Goal: Information Seeking & Learning: Learn about a topic

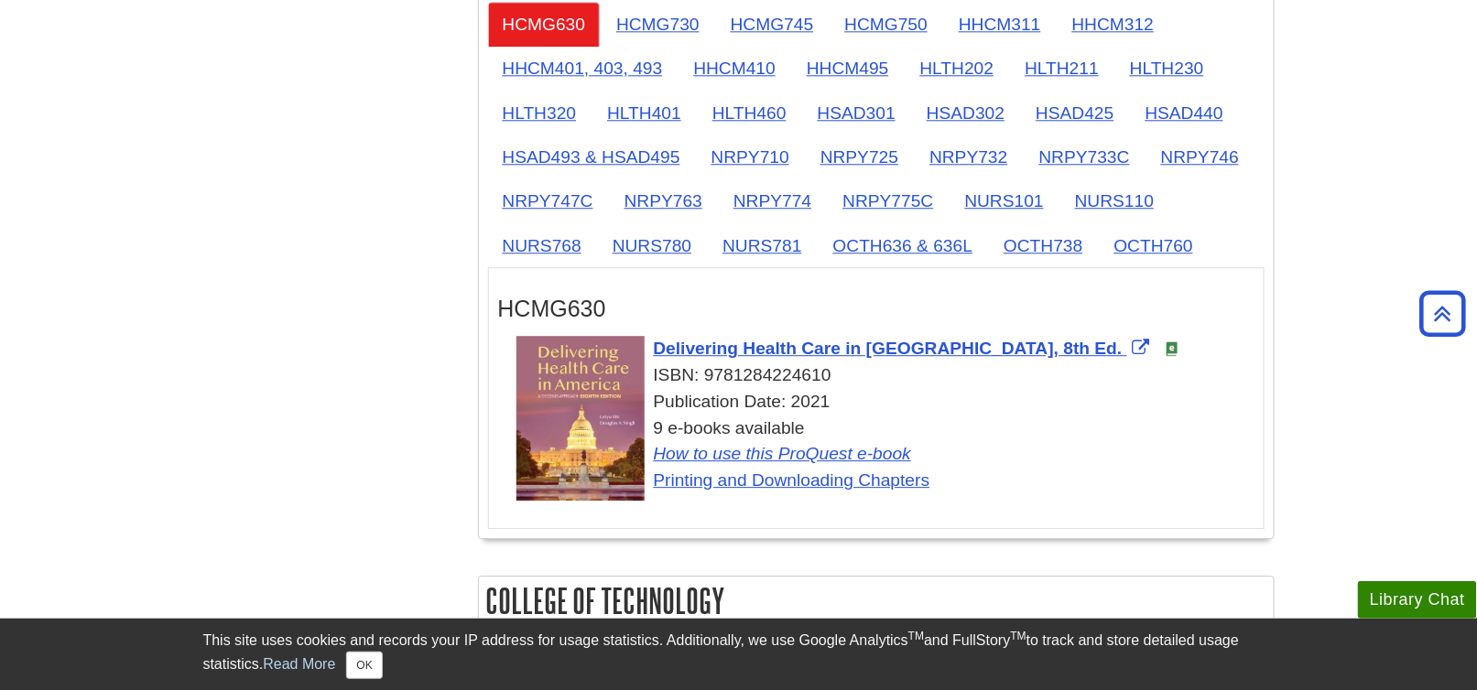
scroll to position [2197, 0]
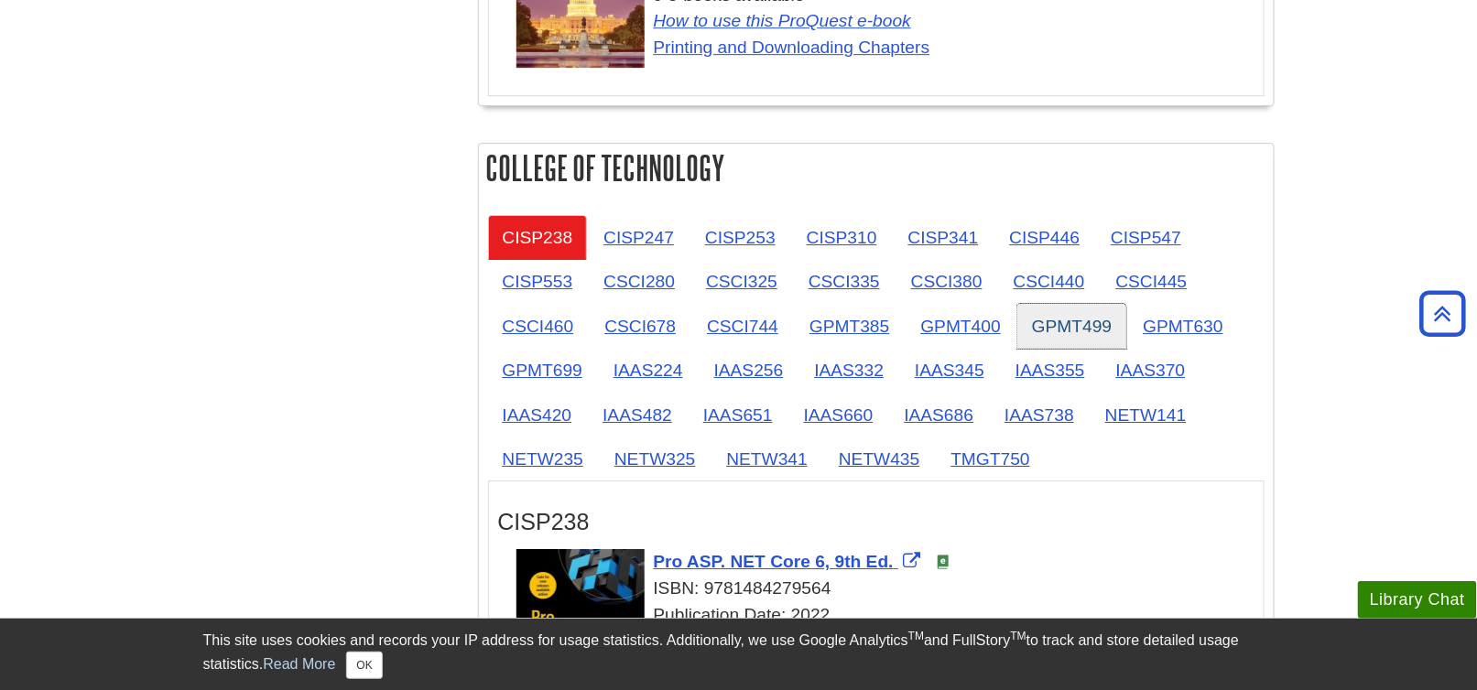
click at [1056, 315] on link "GPMT499" at bounding box center [1071, 326] width 109 height 45
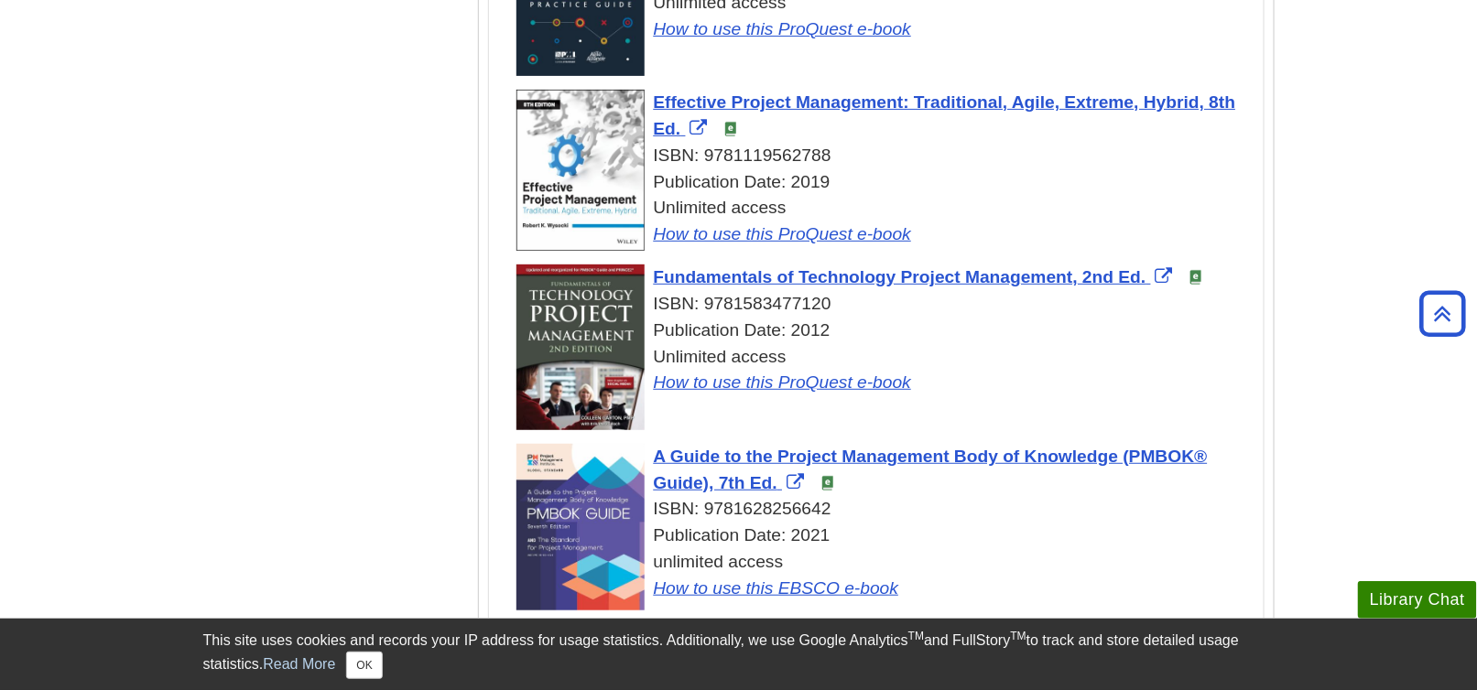
scroll to position [2838, 0]
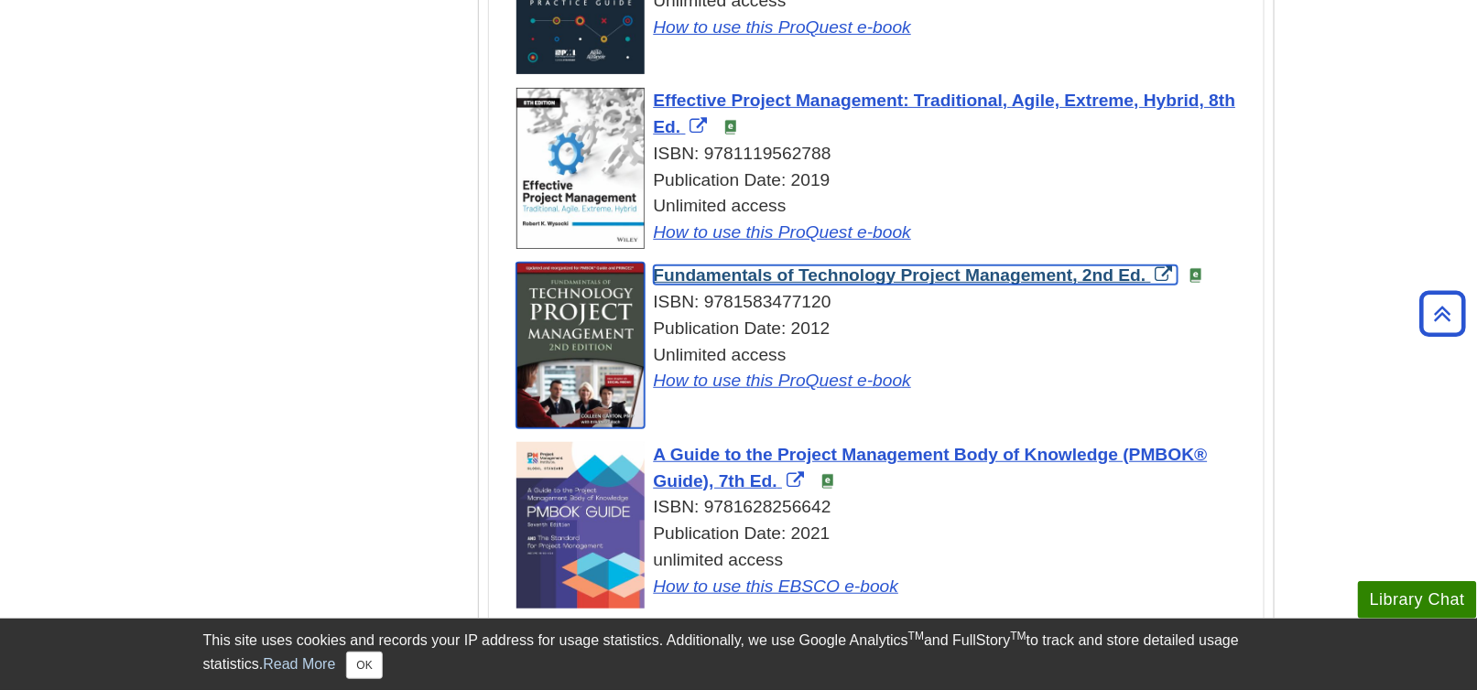
click at [837, 265] on span "Fundamentals of Technology Project Management, 2nd Ed." at bounding box center [900, 274] width 493 height 19
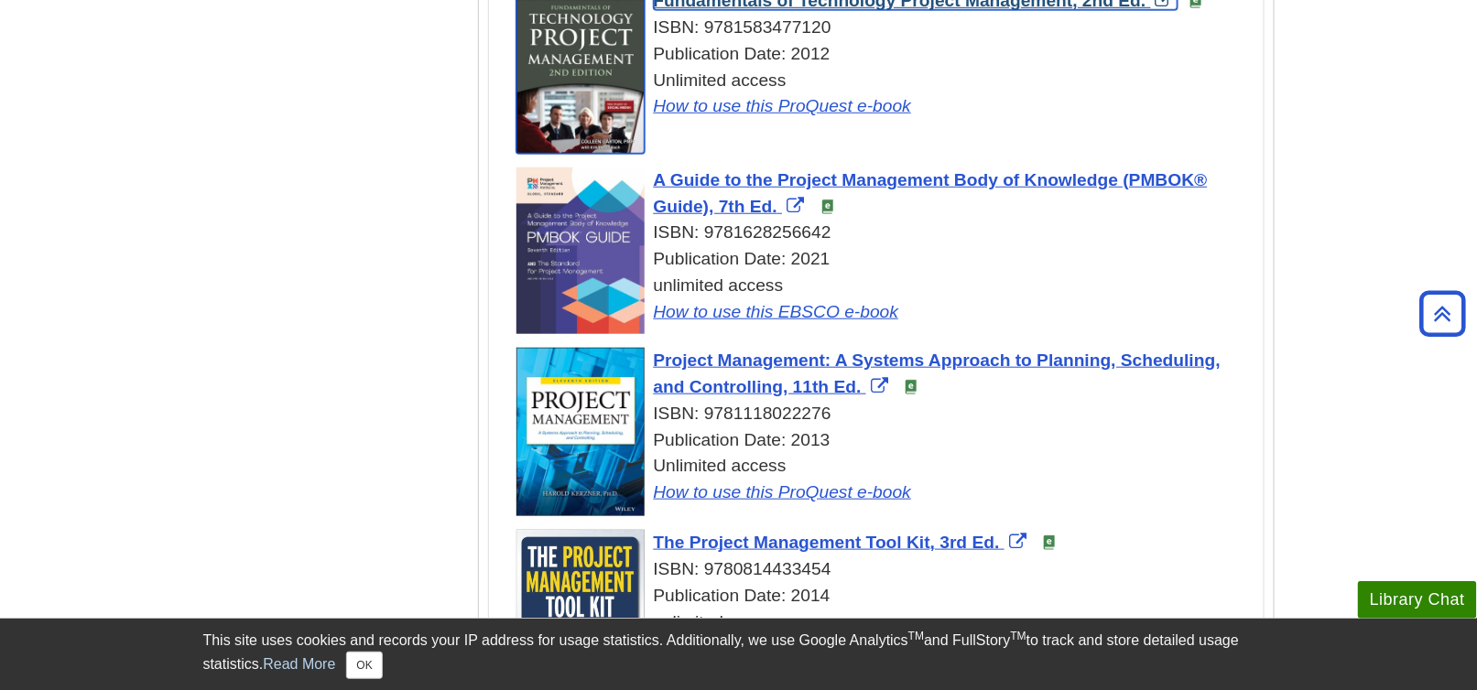
scroll to position [3204, 0]
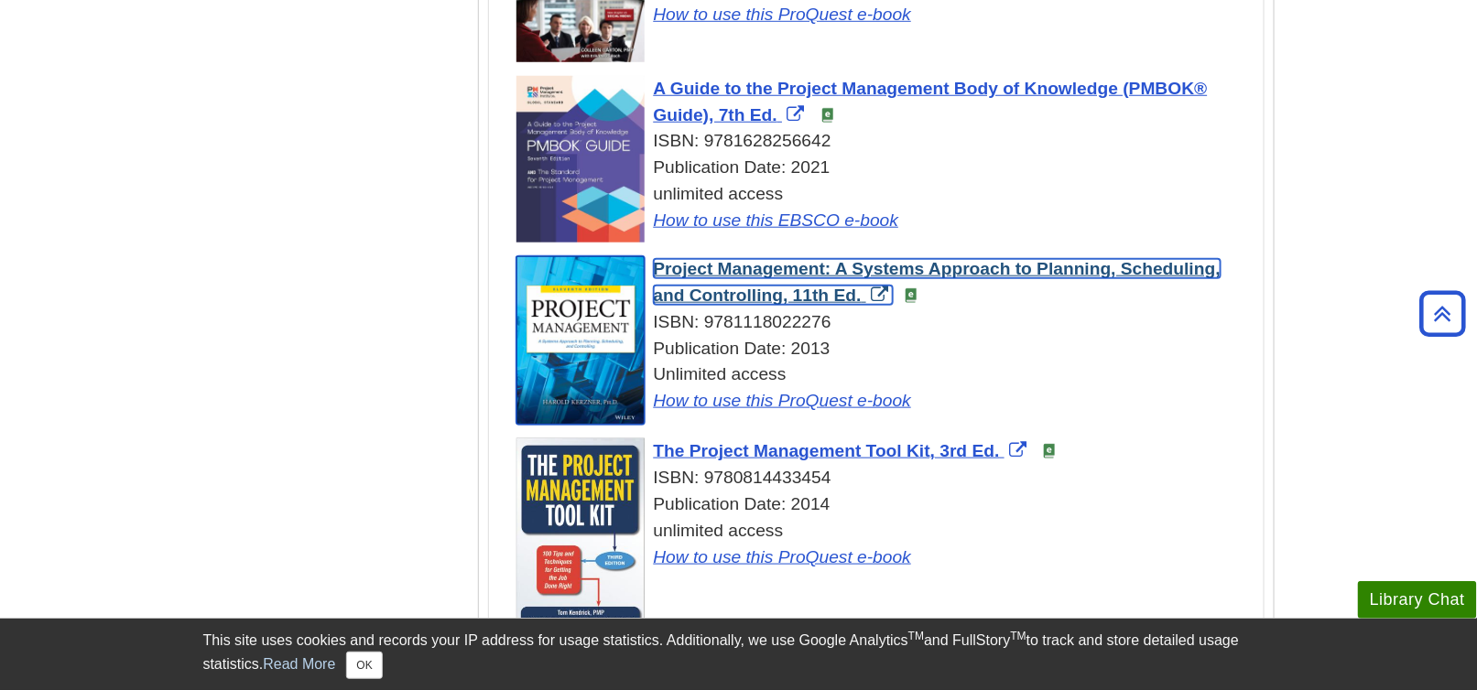
click at [841, 259] on span "Project Management: A Systems Approach to Planning, Scheduling, and Controlling…" at bounding box center [937, 282] width 567 height 46
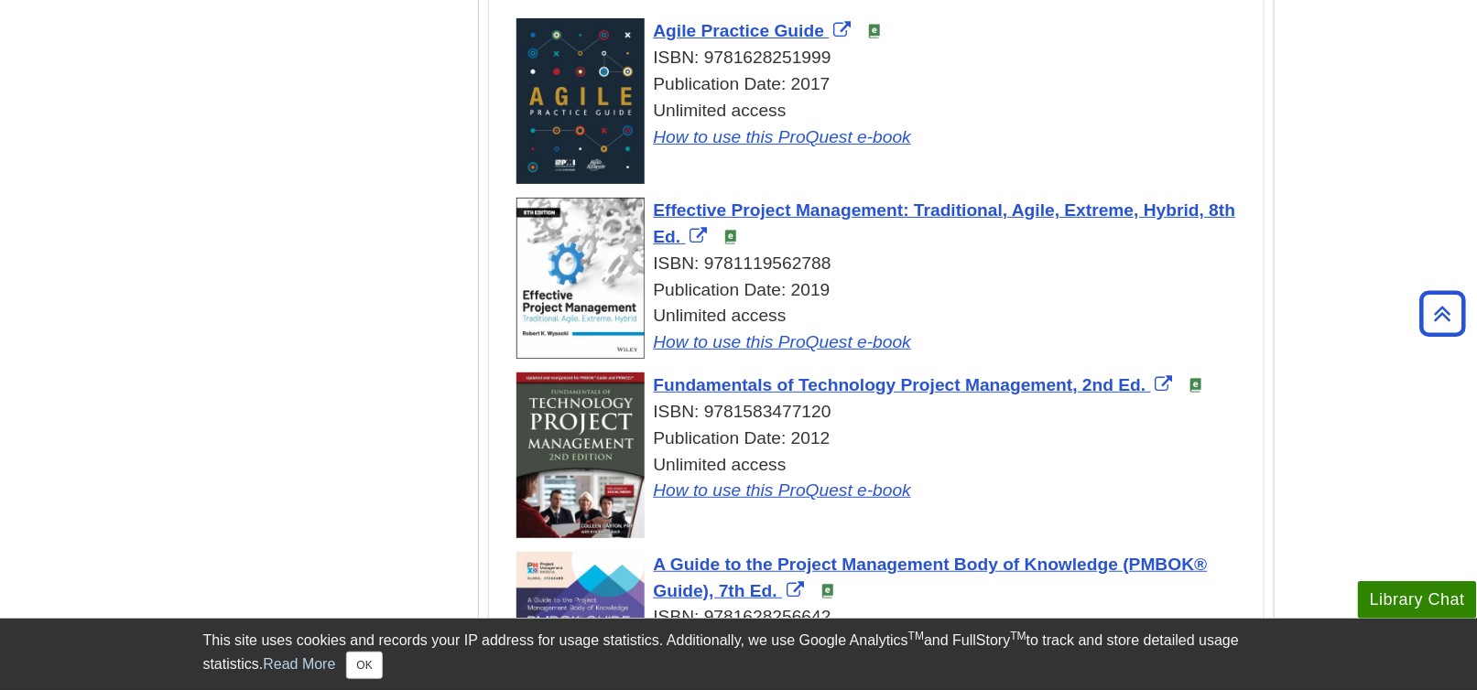
scroll to position [2563, 0]
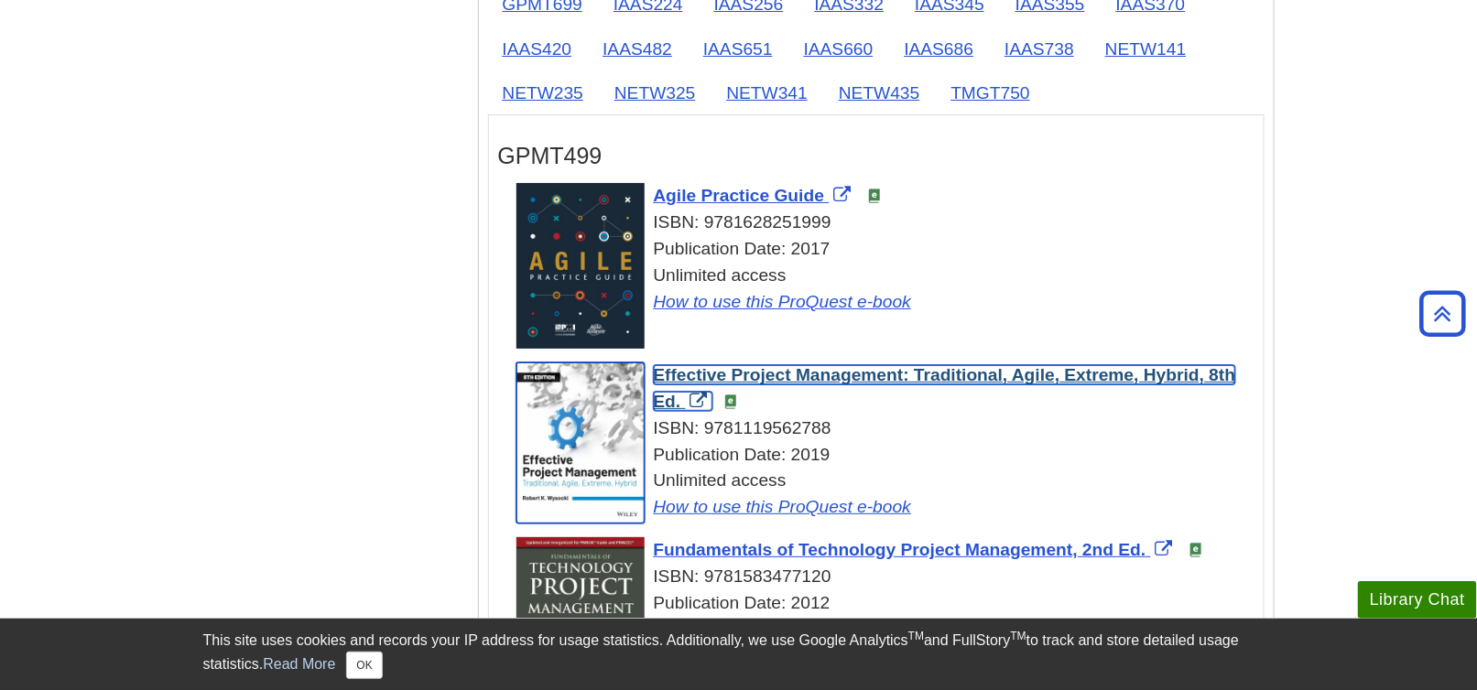
click at [784, 368] on span "Effective Project Management: Traditional, Agile, Extreme, Hybrid, 8th Ed." at bounding box center [945, 388] width 582 height 46
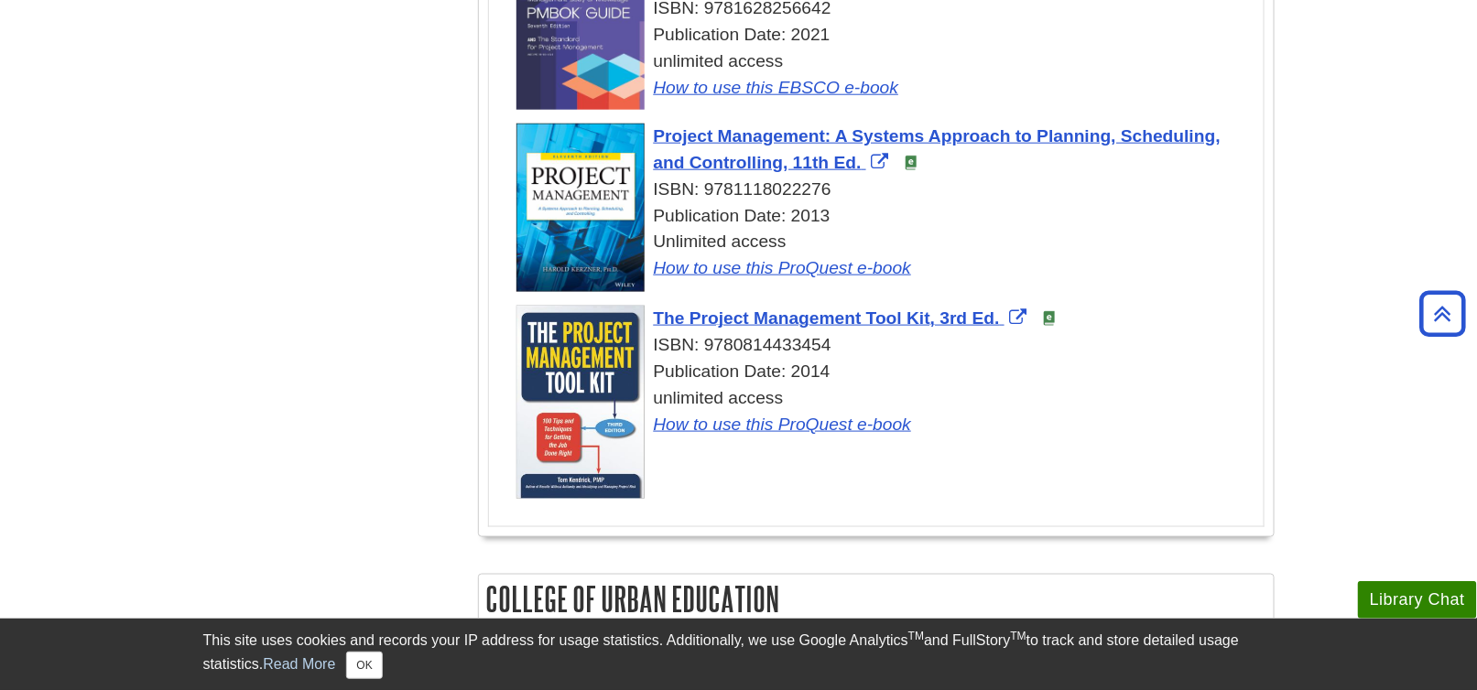
scroll to position [3387, 0]
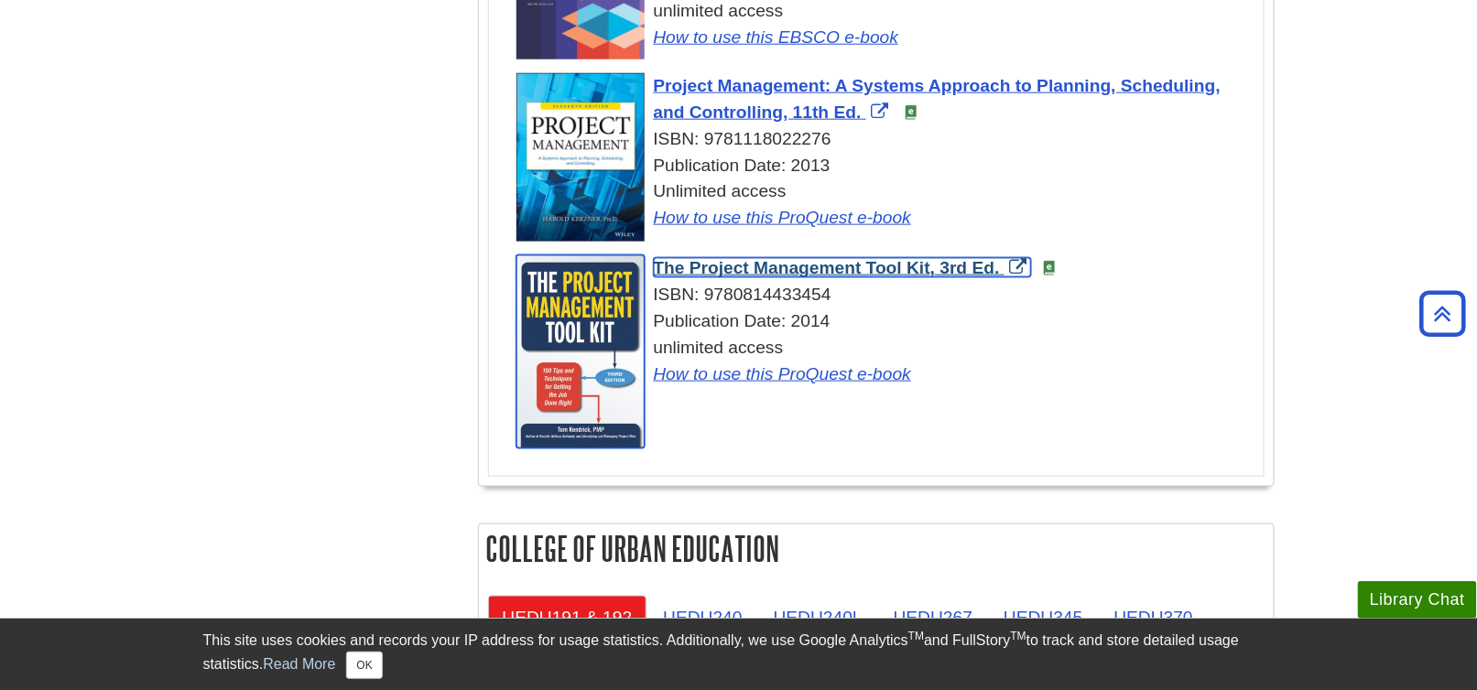
click at [870, 258] on span "The Project Management Tool Kit, 3rd Ed." at bounding box center [827, 267] width 346 height 19
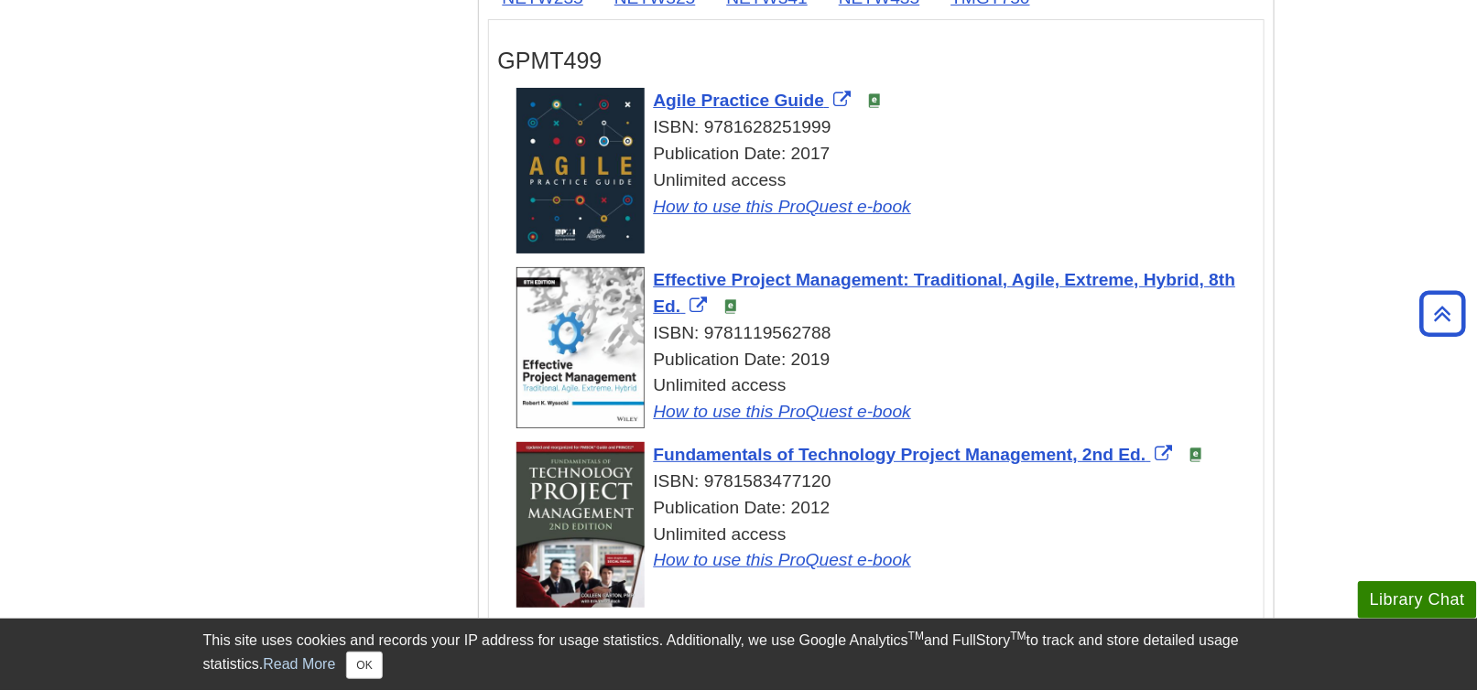
scroll to position [2655, 0]
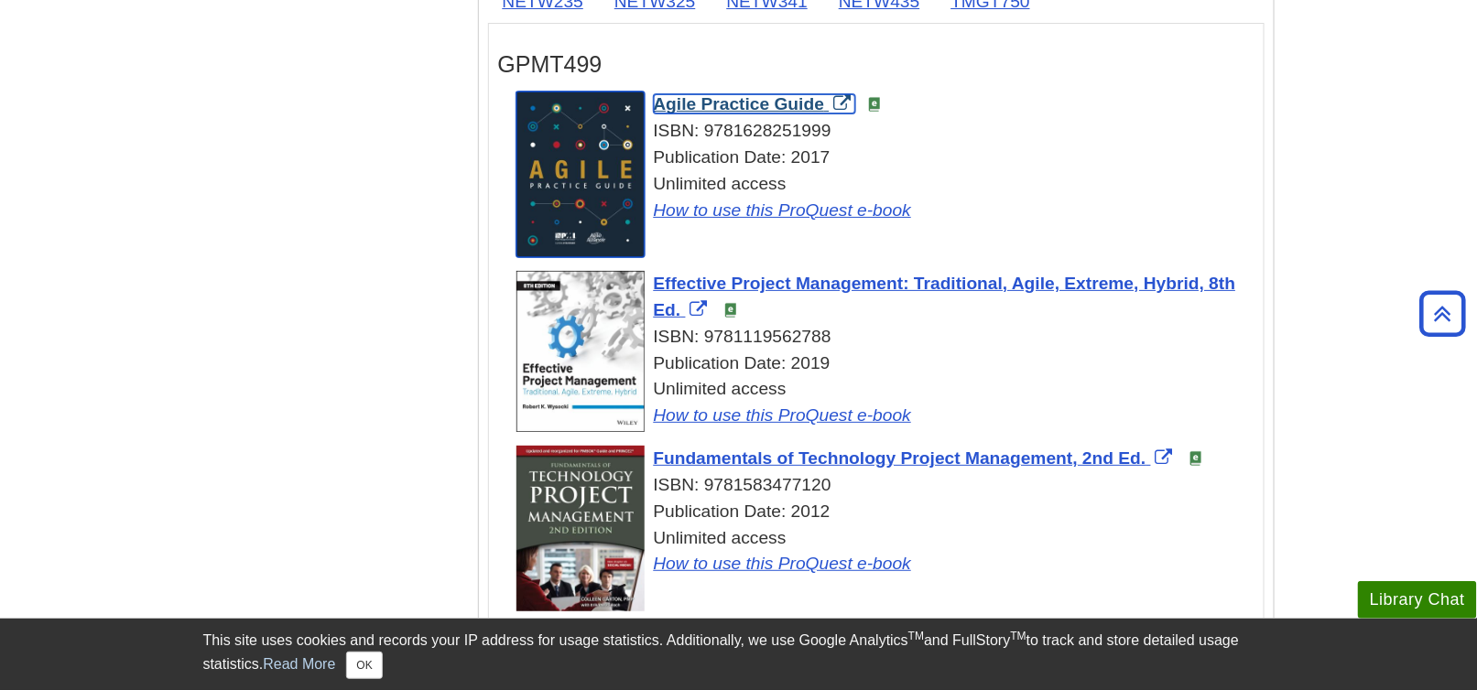
click at [767, 96] on span "Agile Practice Guide" at bounding box center [739, 103] width 171 height 19
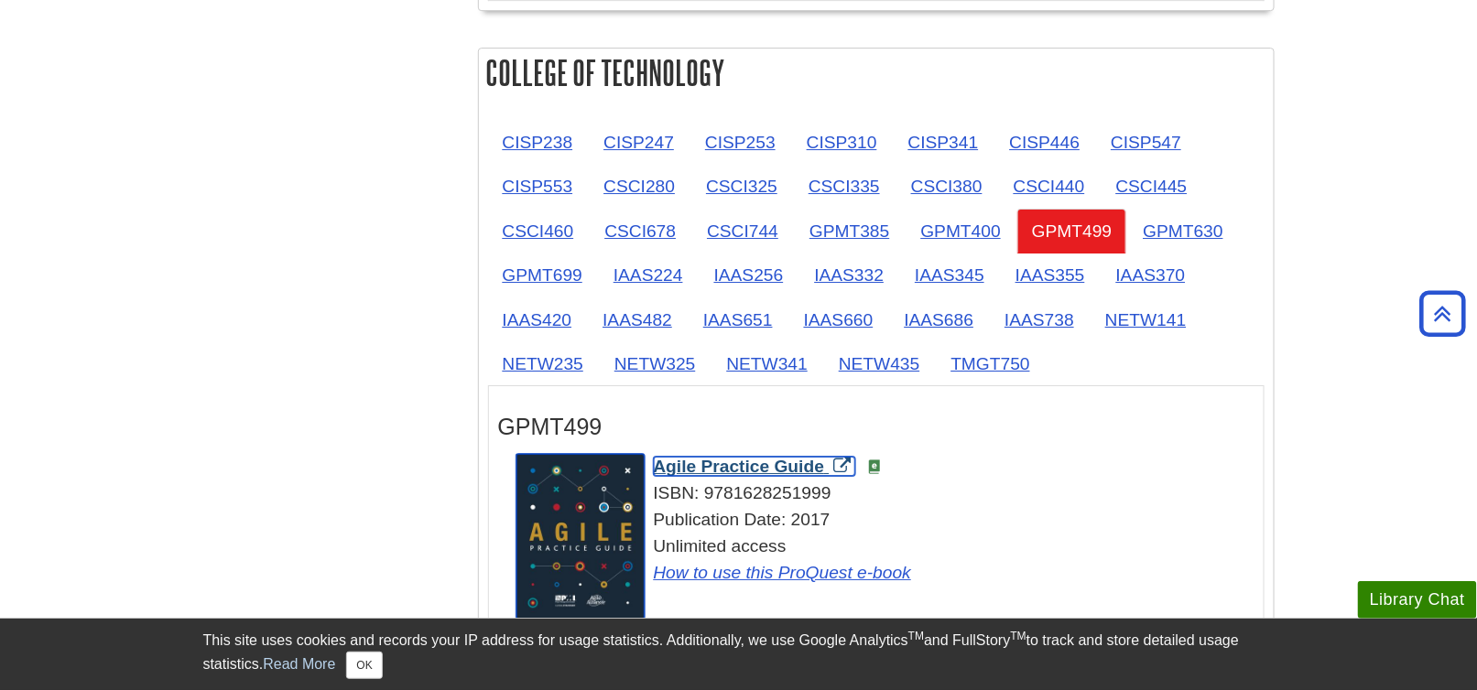
scroll to position [2289, 0]
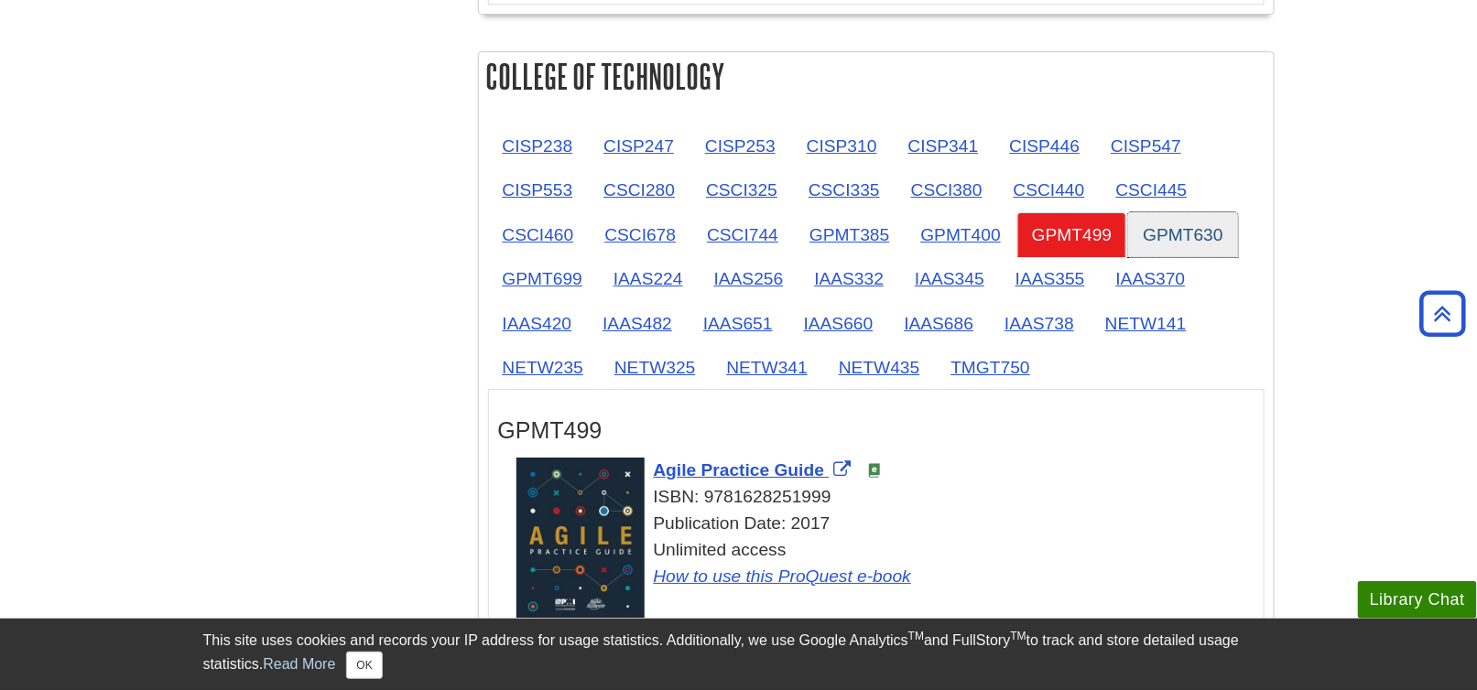
click at [1165, 222] on link "GPMT630" at bounding box center [1182, 234] width 109 height 45
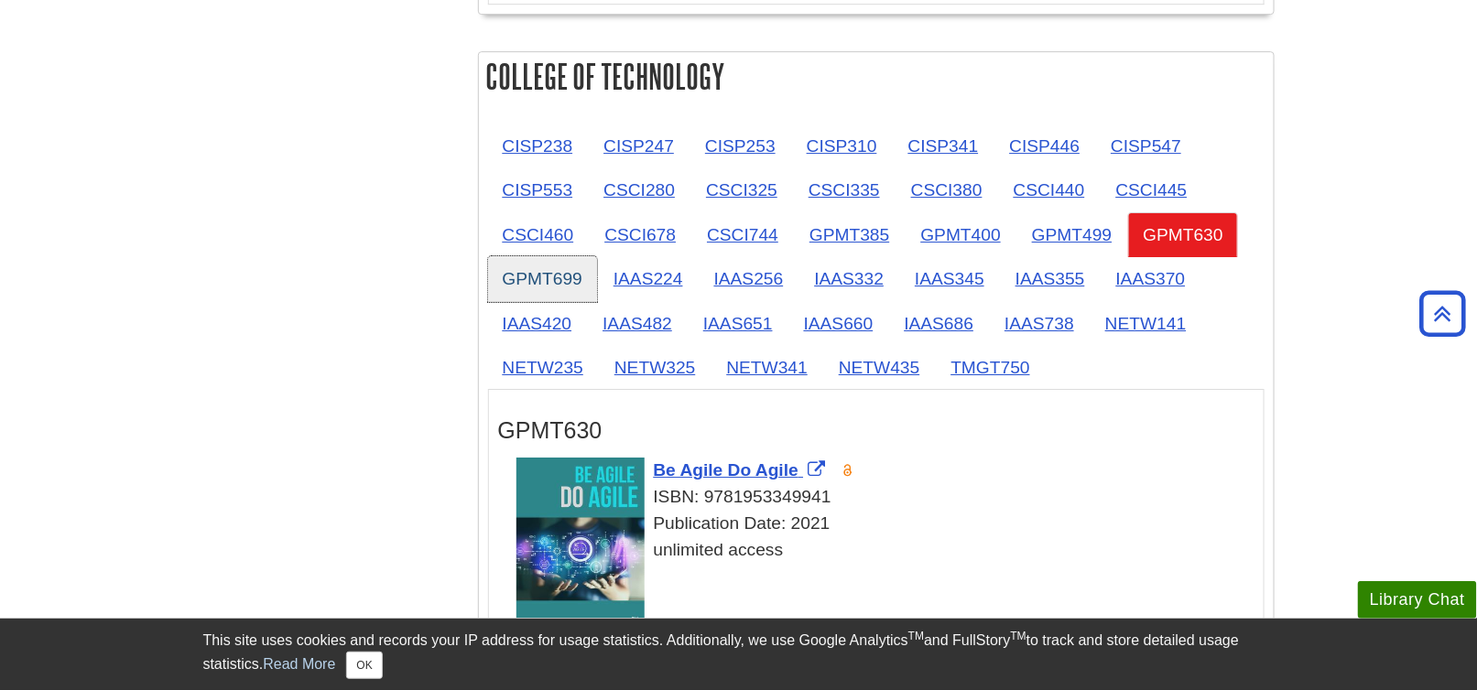
click at [538, 265] on link "GPMT699" at bounding box center [542, 278] width 109 height 45
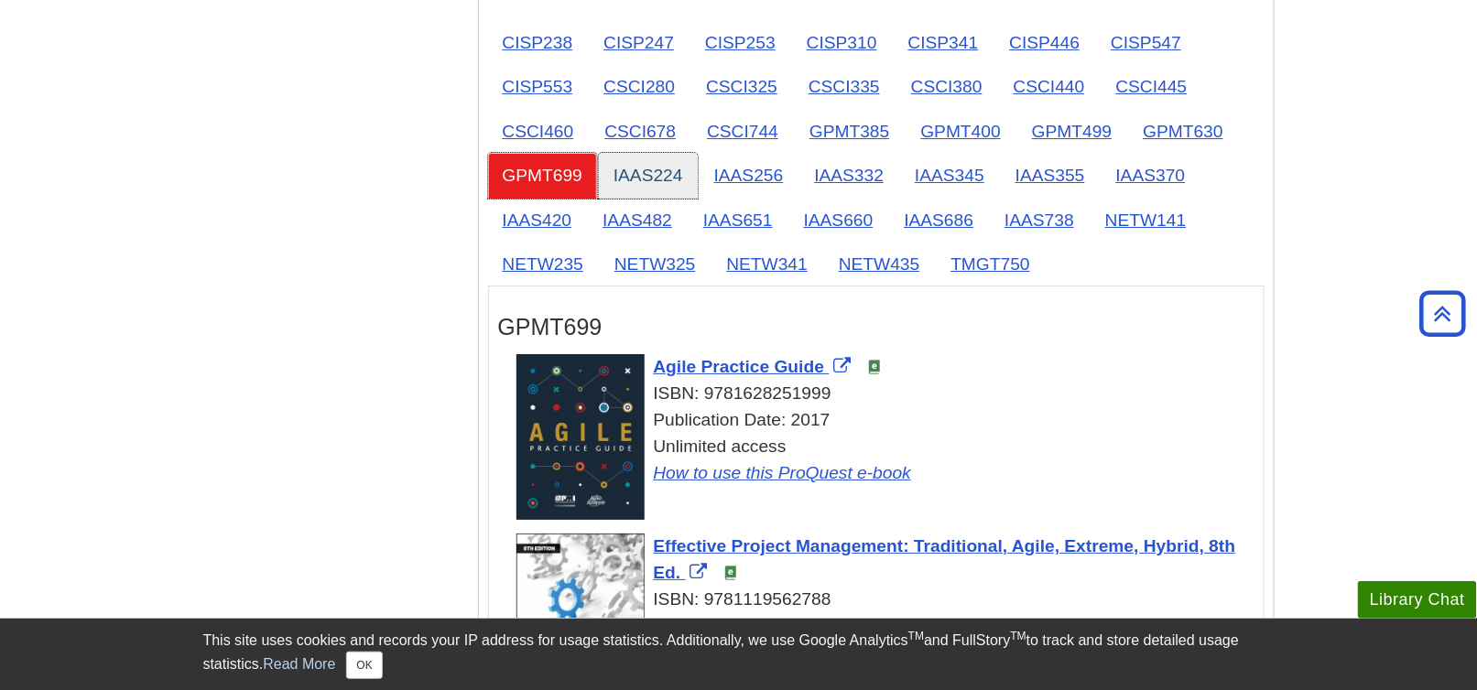
scroll to position [2380, 0]
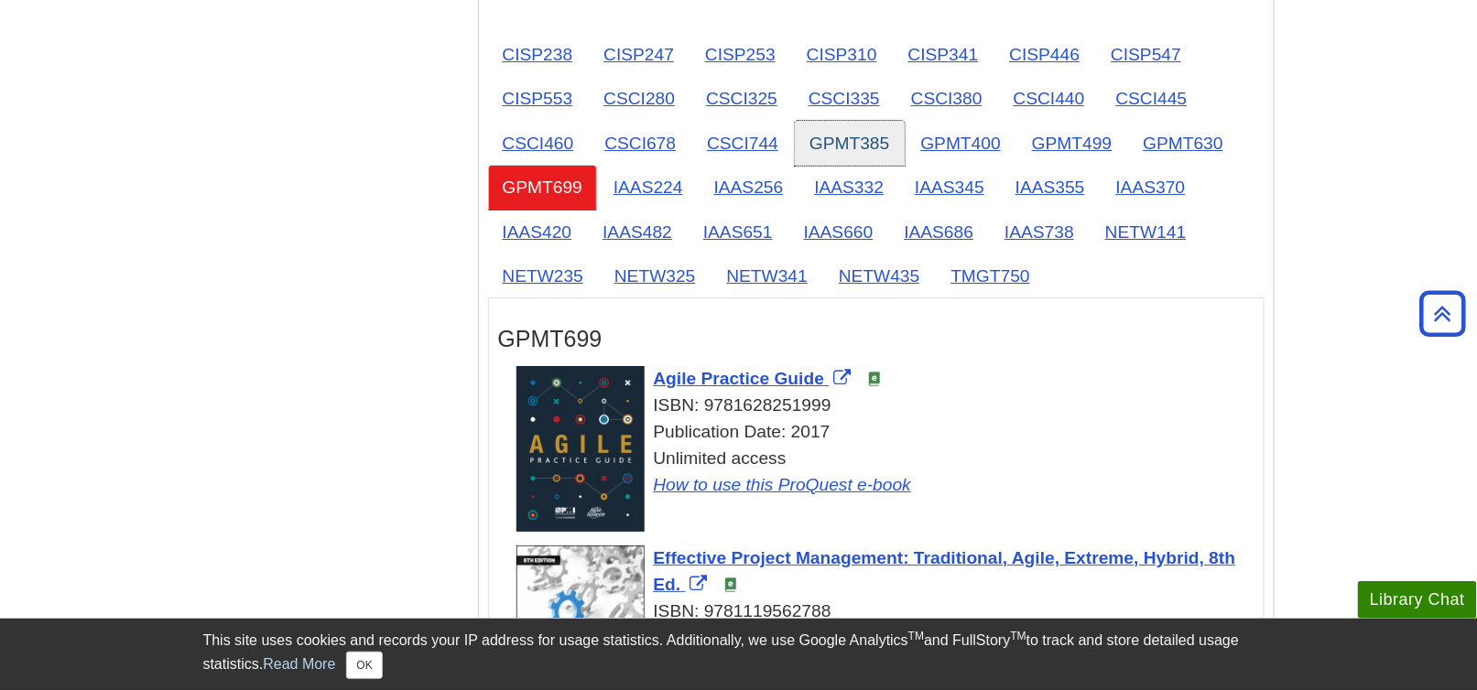
click at [829, 135] on link "GPMT385" at bounding box center [849, 143] width 109 height 45
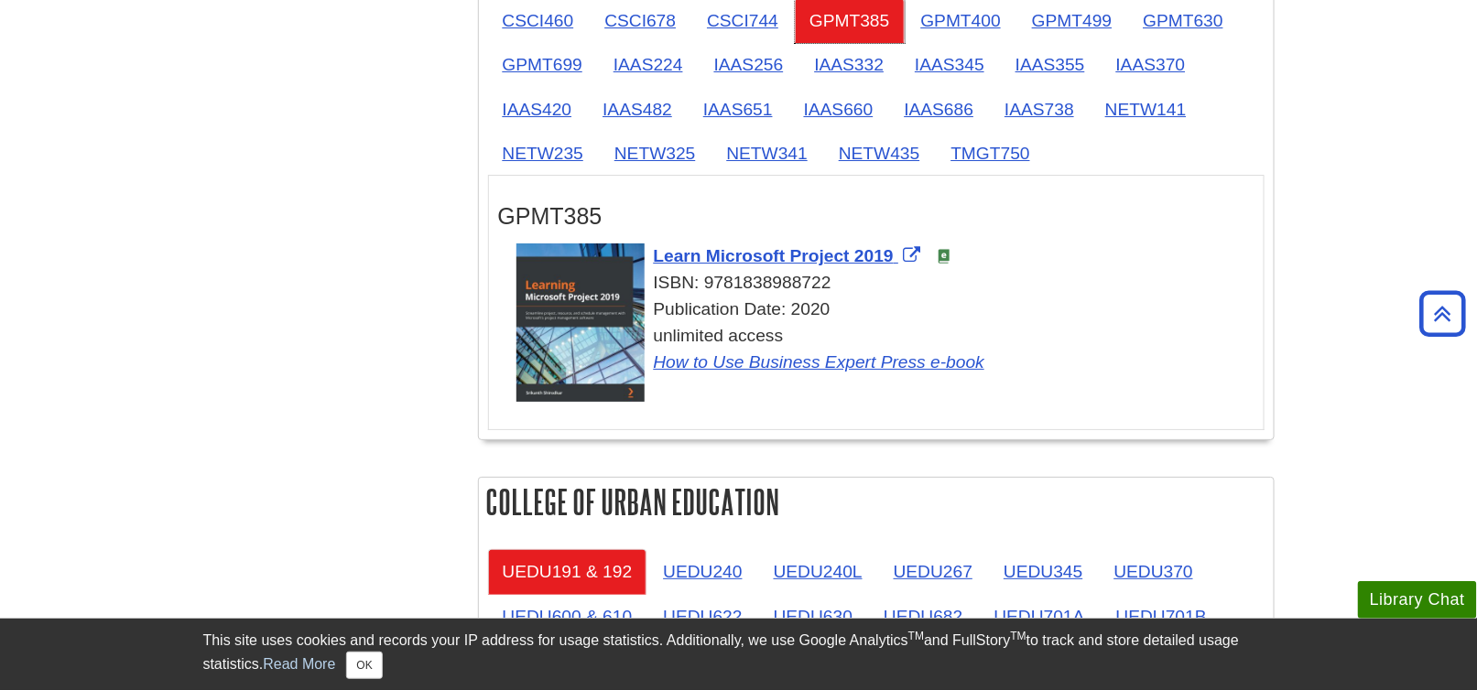
scroll to position [2472, 0]
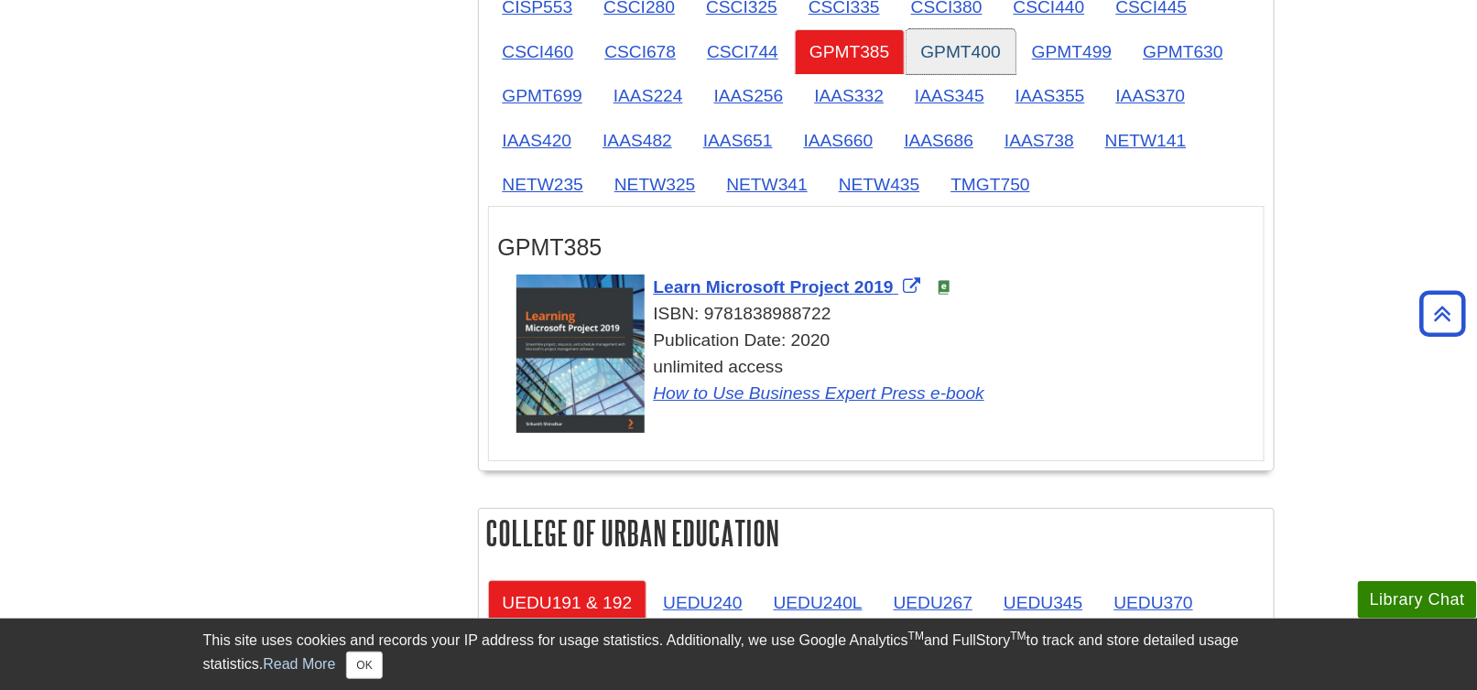
click at [933, 36] on link "GPMT400" at bounding box center [960, 51] width 109 height 45
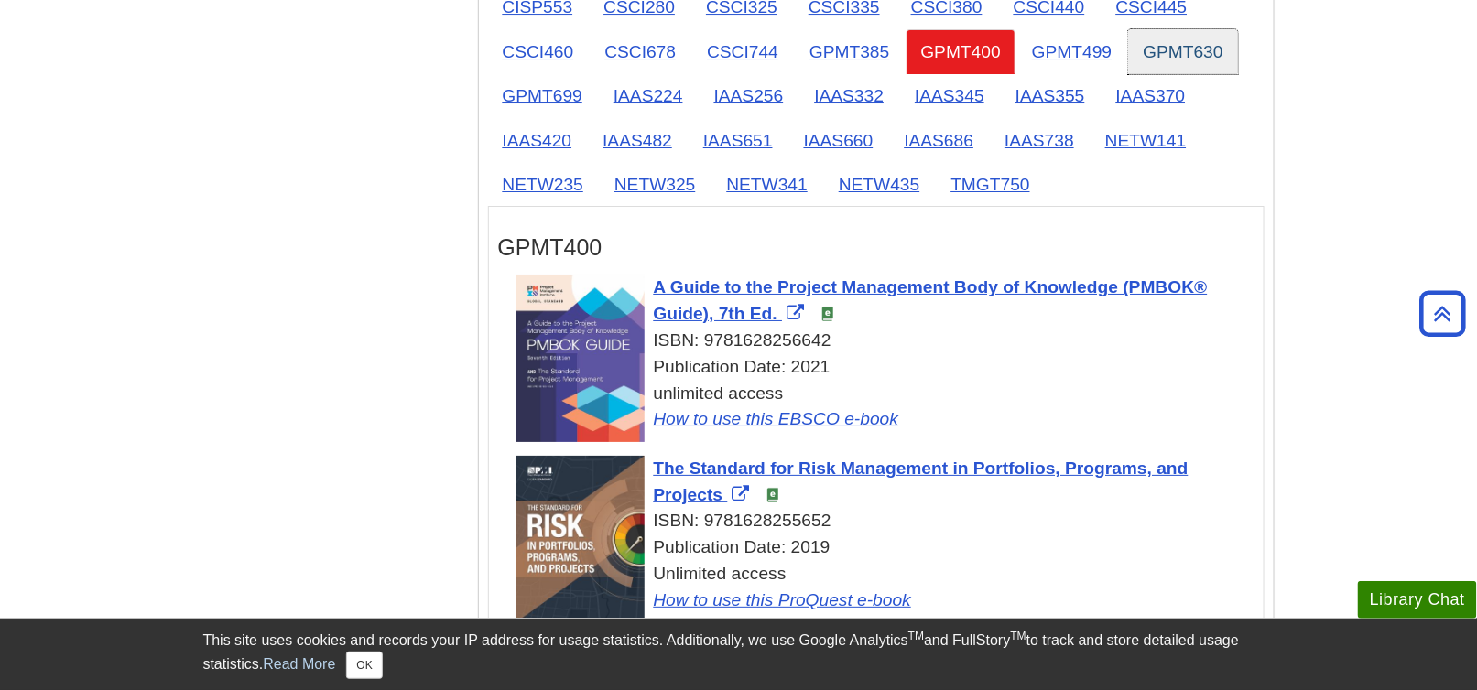
click at [1141, 41] on link "GPMT630" at bounding box center [1182, 51] width 109 height 45
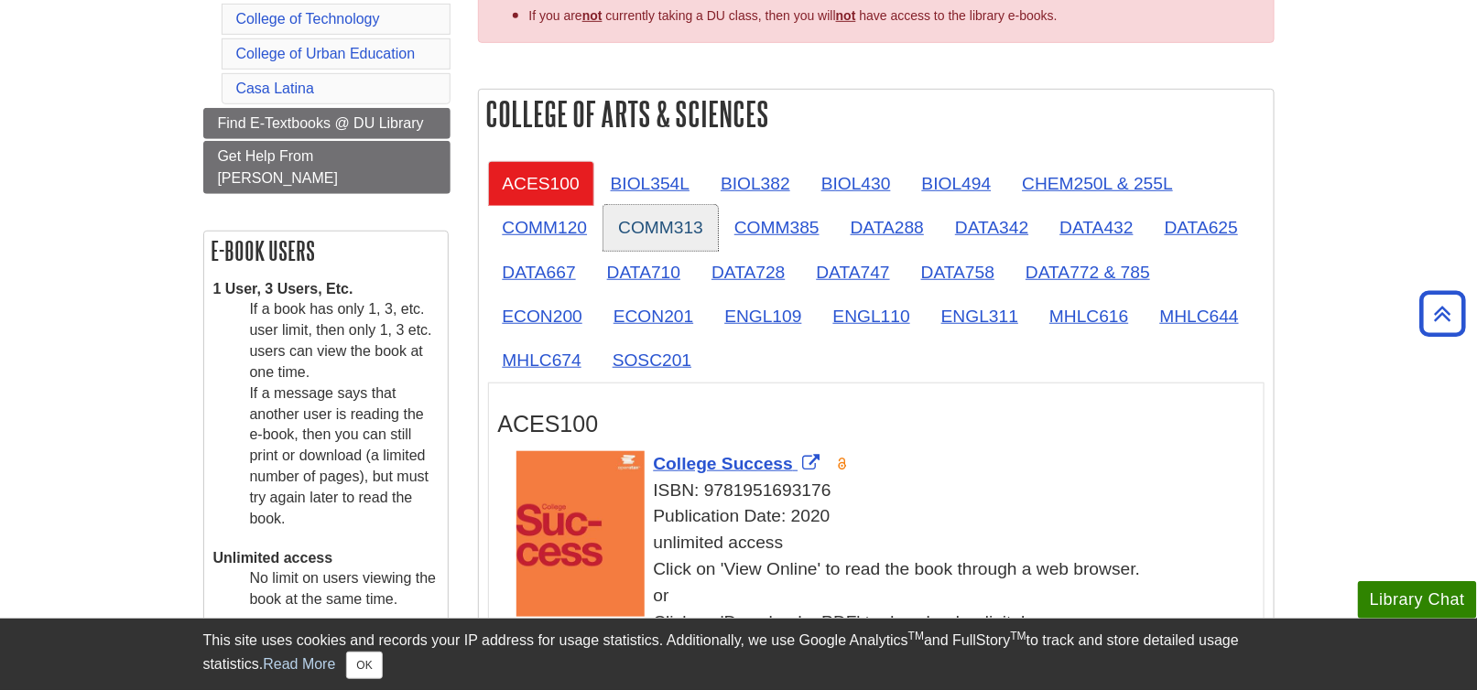
scroll to position [366, 0]
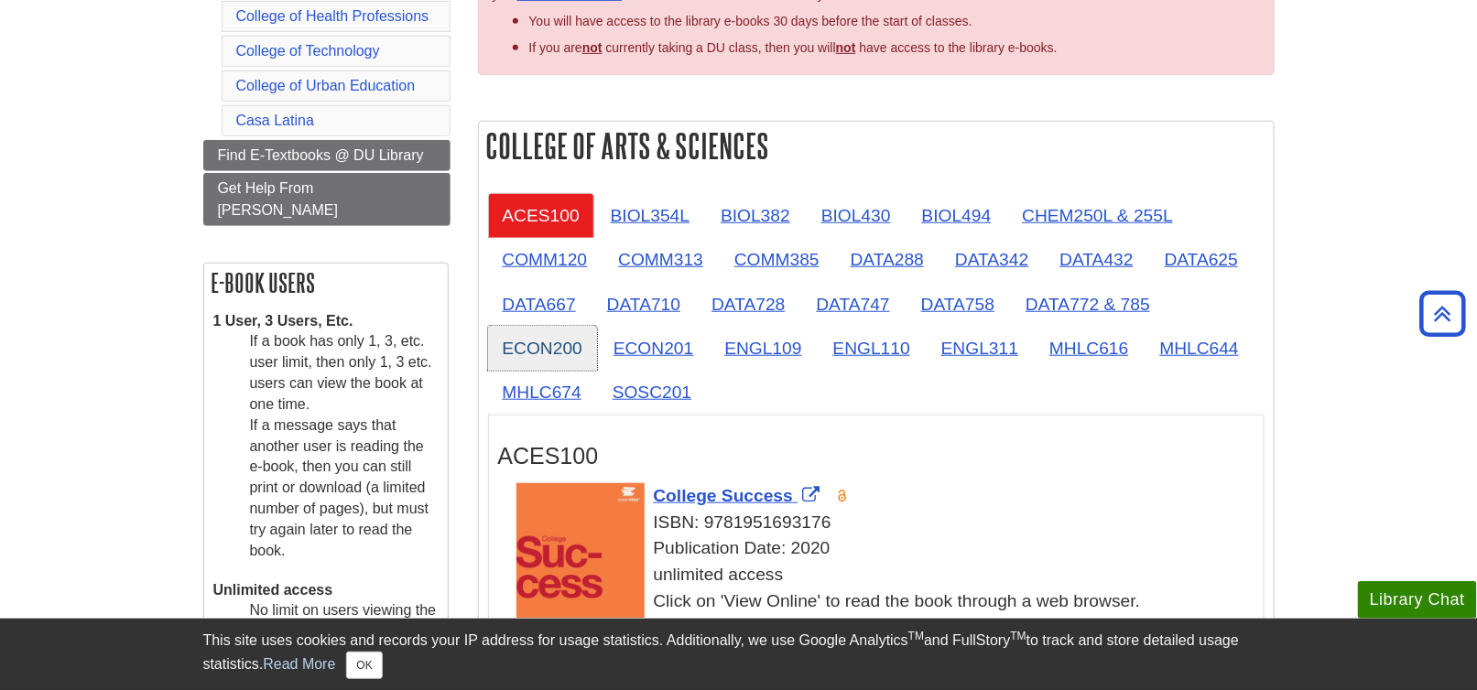
click at [538, 346] on link "ECON200" at bounding box center [542, 348] width 109 height 45
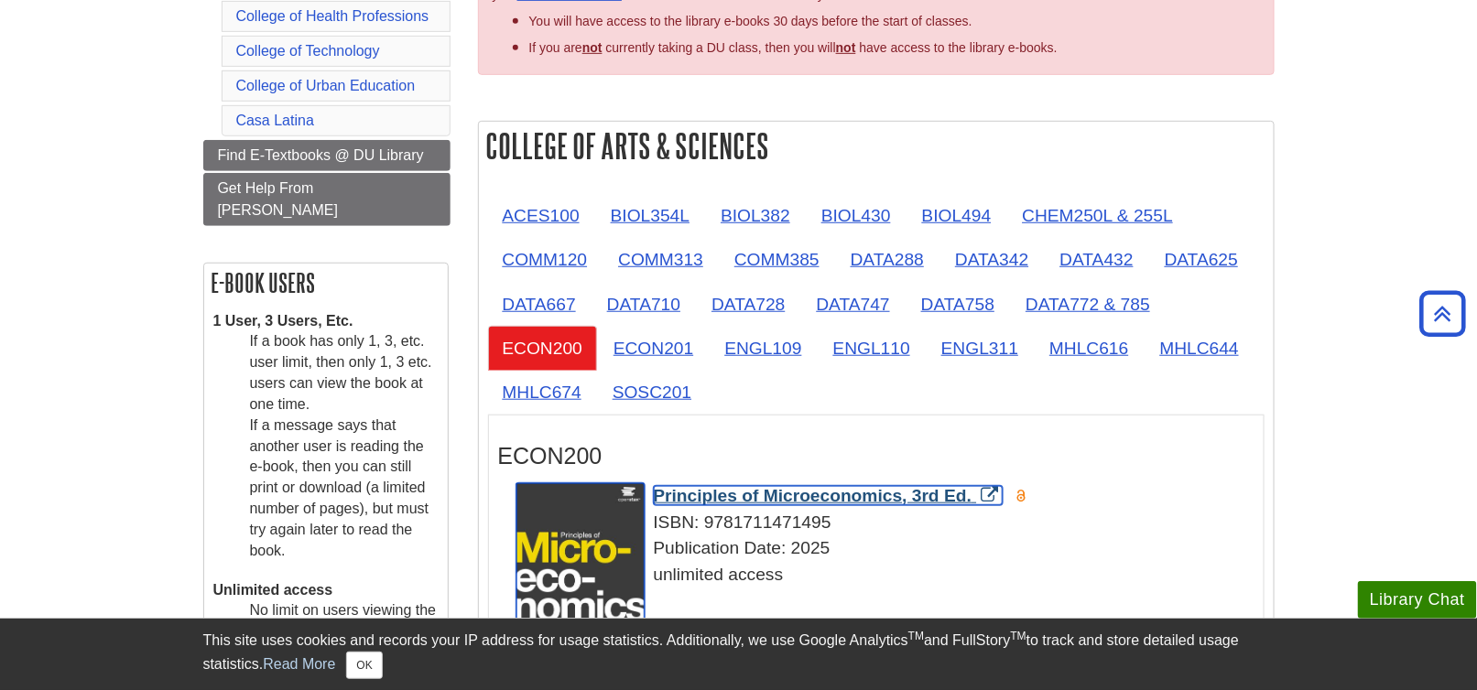
click at [807, 495] on span "Principles of Microeconomics, 3rd Ed." at bounding box center [813, 495] width 319 height 19
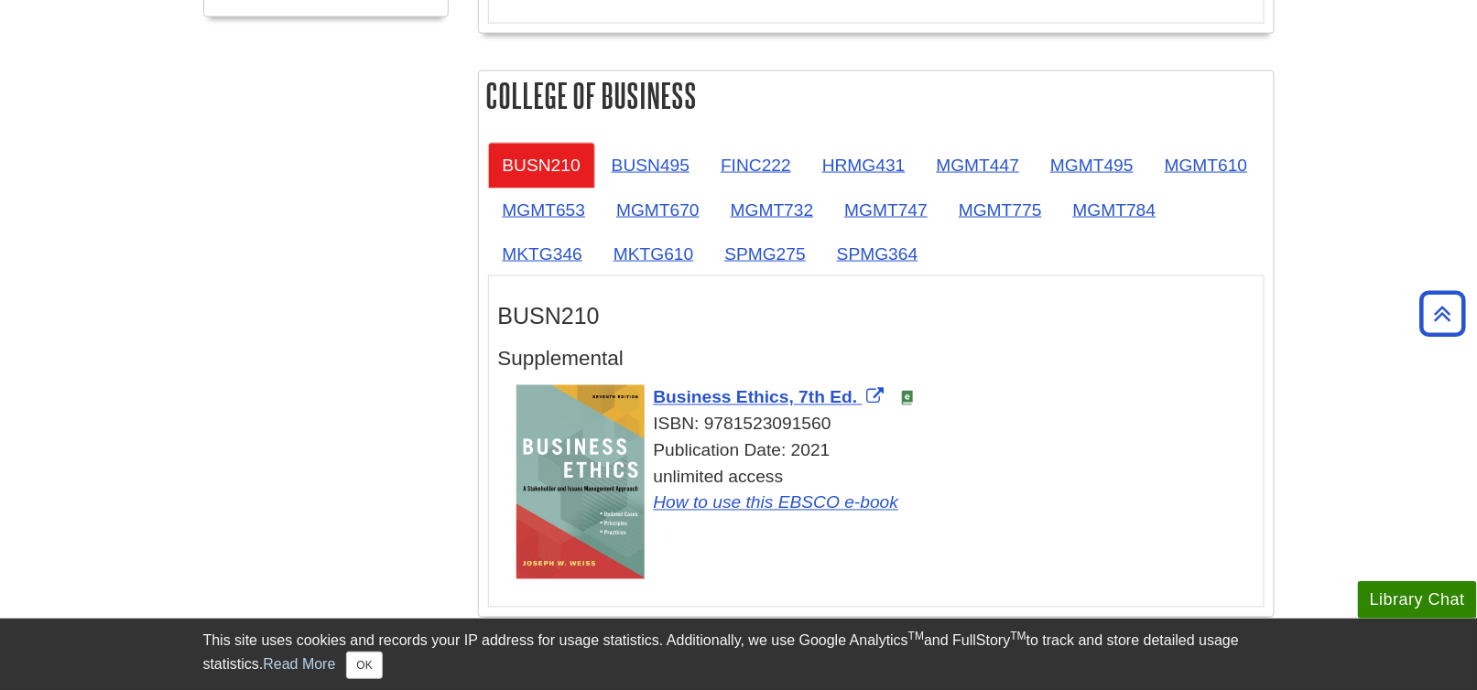
scroll to position [1007, 0]
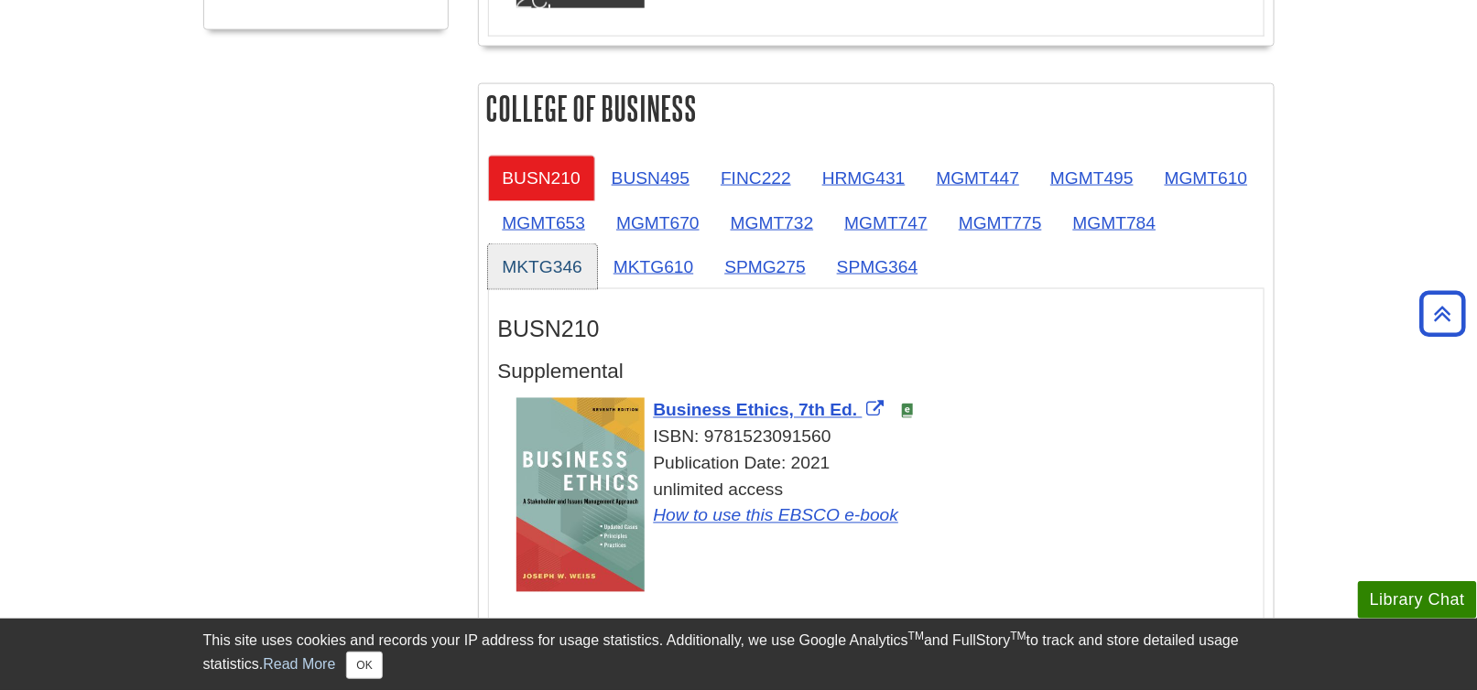
click at [558, 261] on link "MKTG346" at bounding box center [542, 266] width 109 height 45
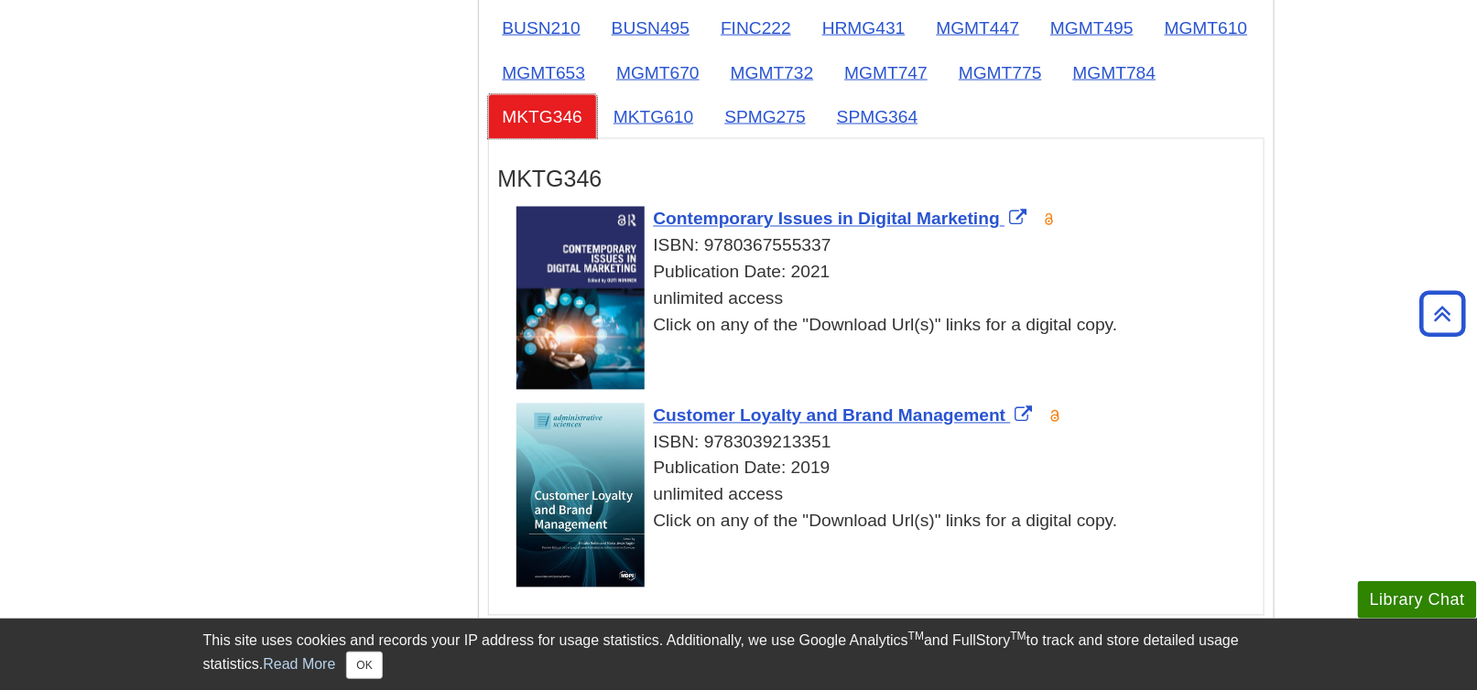
scroll to position [1190, 0]
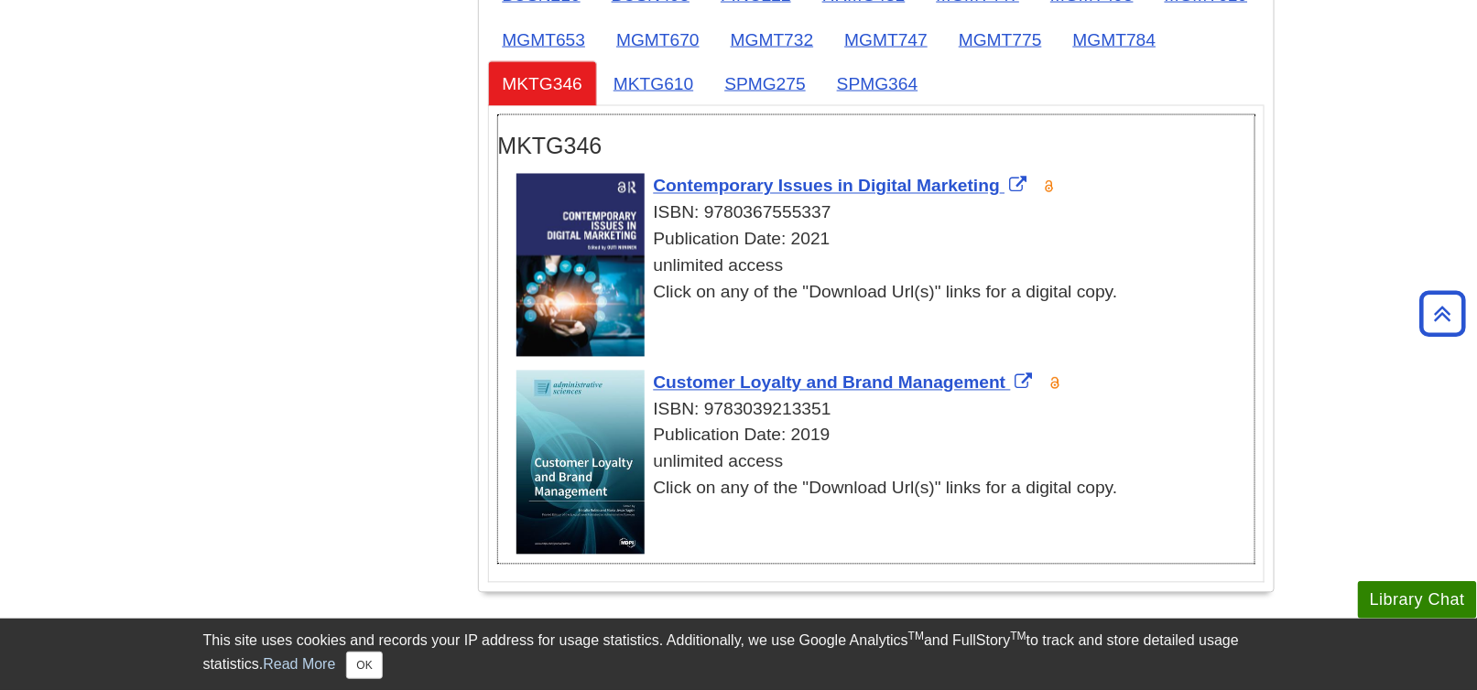
drag, startPoint x: 839, startPoint y: 208, endPoint x: 707, endPoint y: 218, distance: 132.2
click at [707, 218] on div "ISBN: 9780367555337" at bounding box center [885, 213] width 738 height 27
copy div "9780367555337"
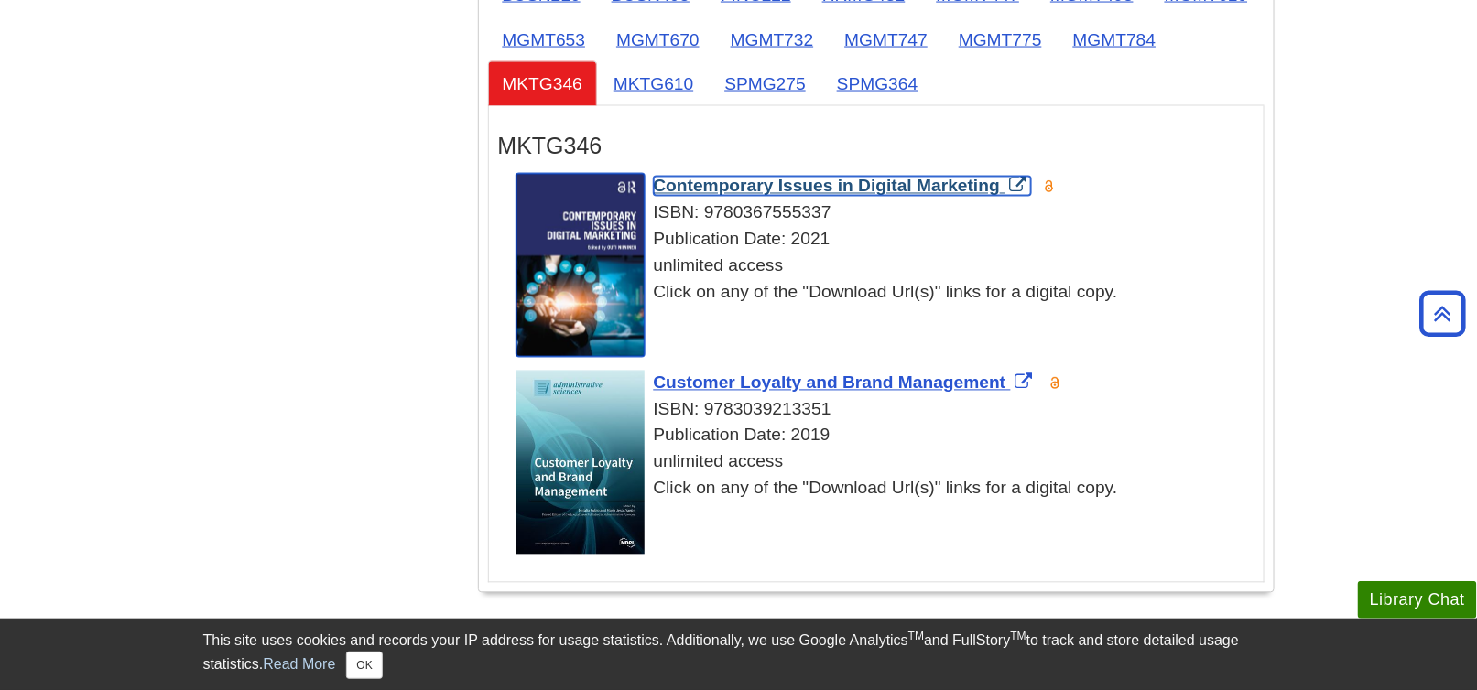
click at [814, 179] on span "Contemporary Issues in Digital Marketing" at bounding box center [827, 186] width 347 height 19
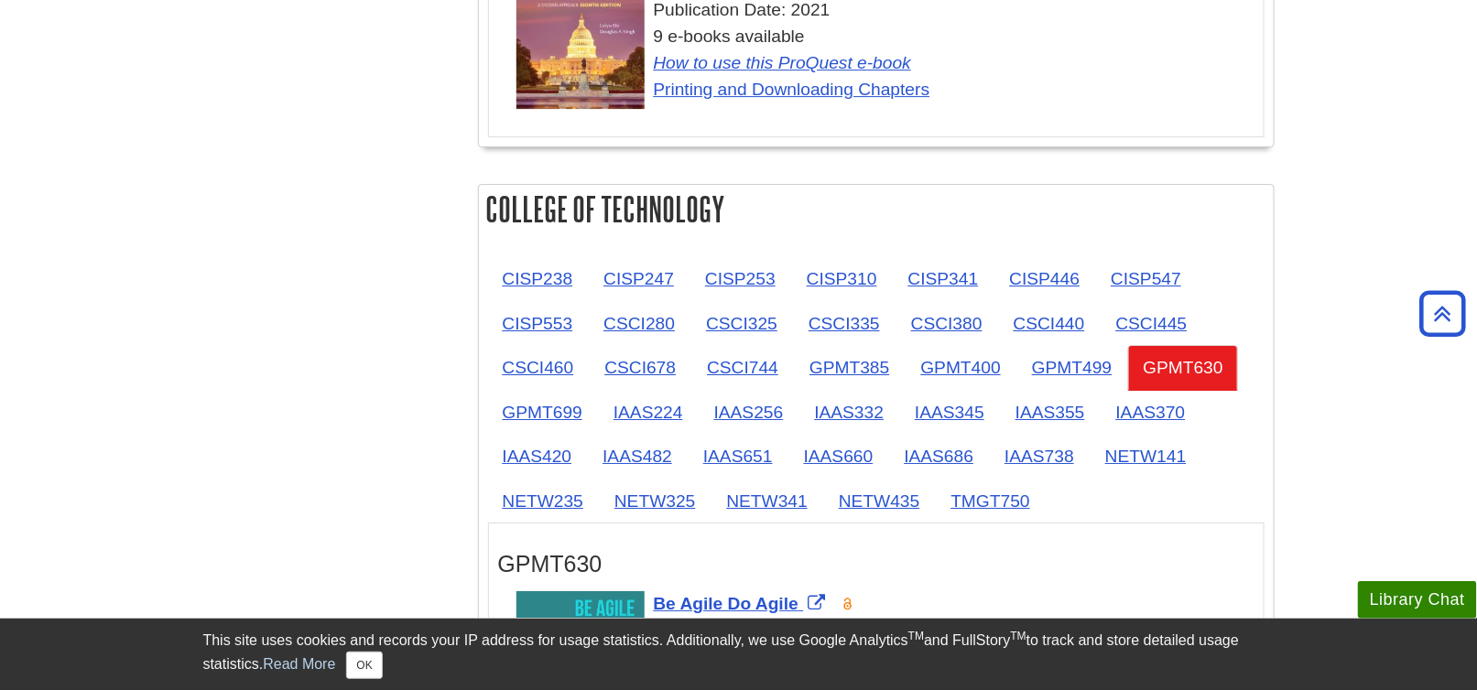
scroll to position [2472, 0]
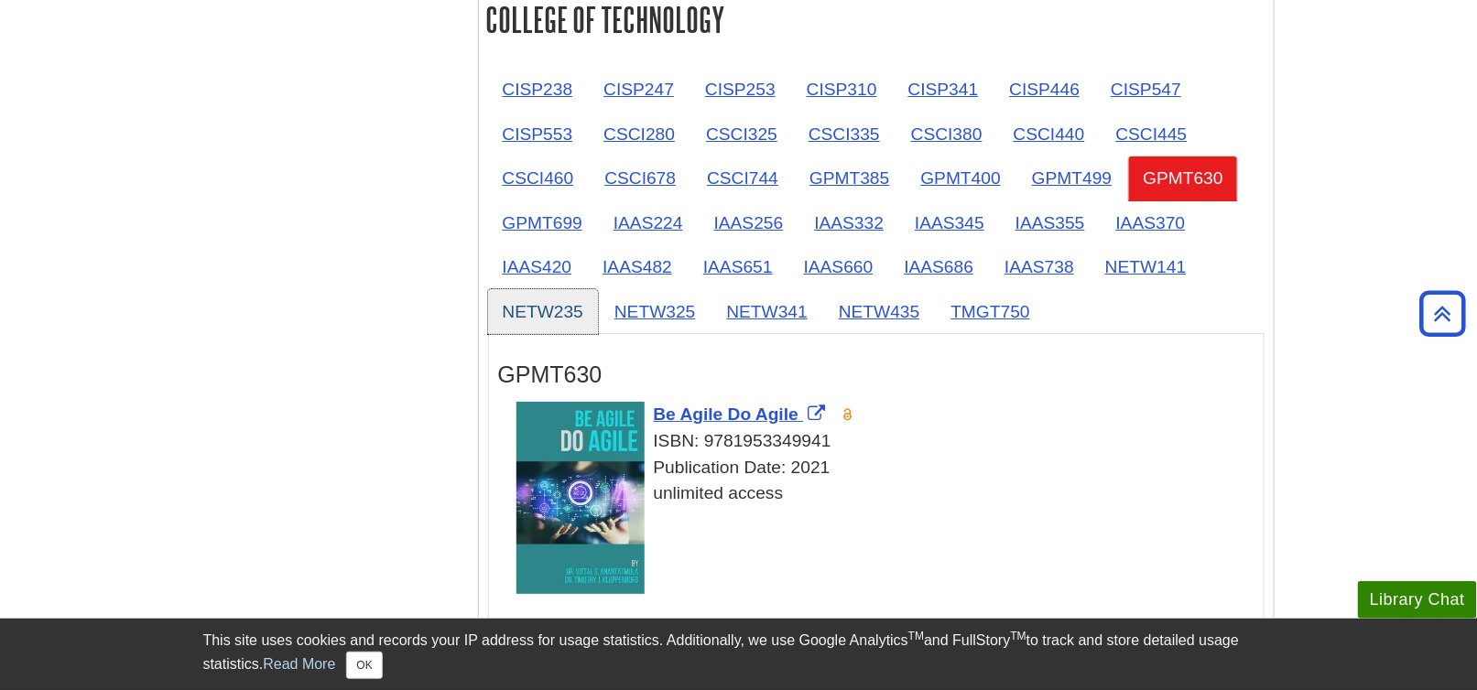
click at [540, 300] on link "NETW235" at bounding box center [543, 311] width 111 height 45
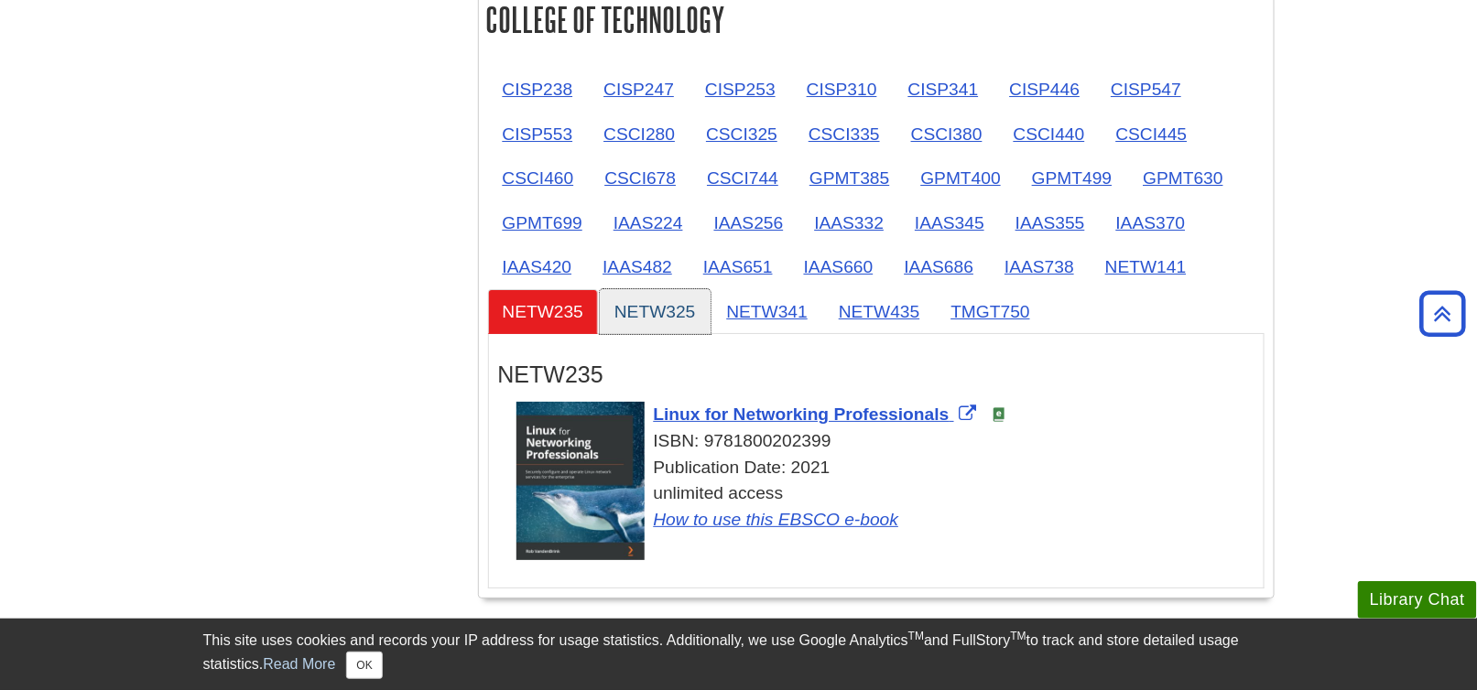
click at [656, 297] on link "NETW325" at bounding box center [655, 311] width 111 height 45
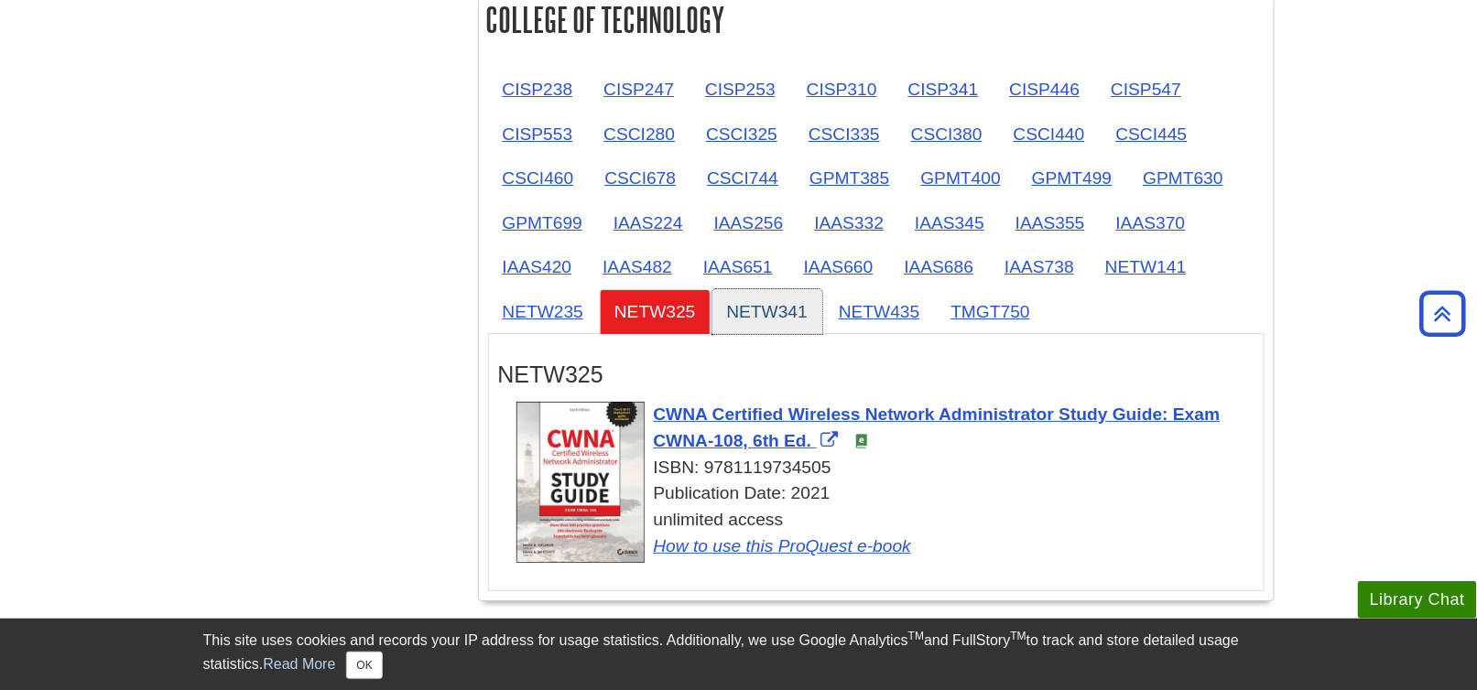
click at [777, 301] on link "NETW341" at bounding box center [767, 311] width 111 height 45
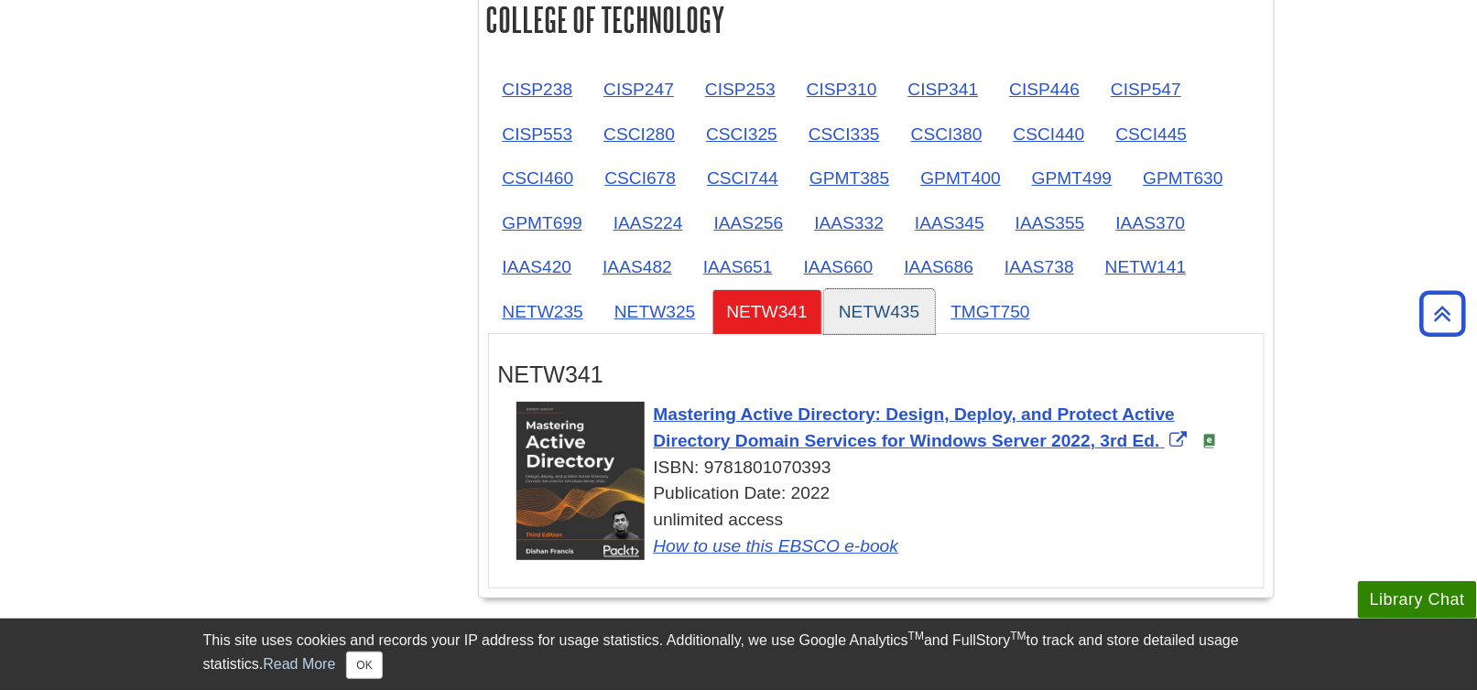
click at [846, 301] on link "NETW435" at bounding box center [879, 311] width 111 height 45
